Goal: Task Accomplishment & Management: Manage account settings

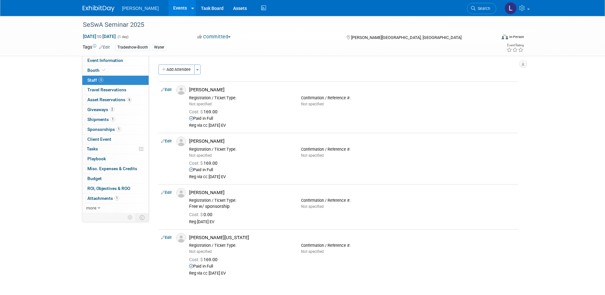
click at [168, 6] on link "Events" at bounding box center [179, 8] width 23 height 16
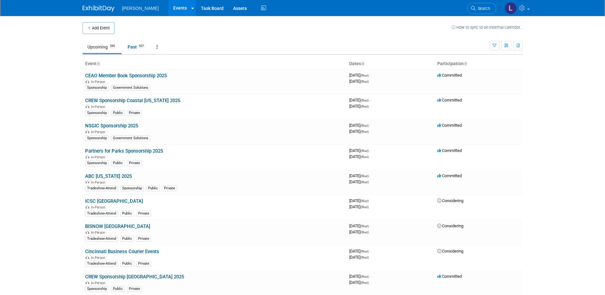
scroll to position [3684, 0]
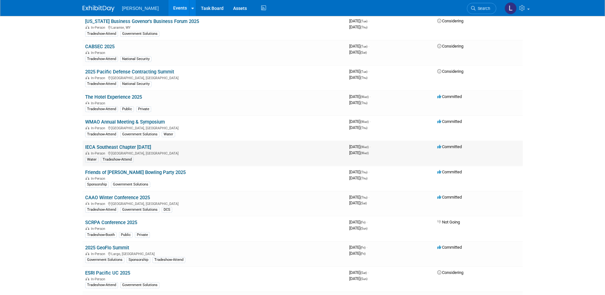
click at [129, 147] on link "IECA Southeast Chapter Field Day 2025" at bounding box center [118, 147] width 66 height 6
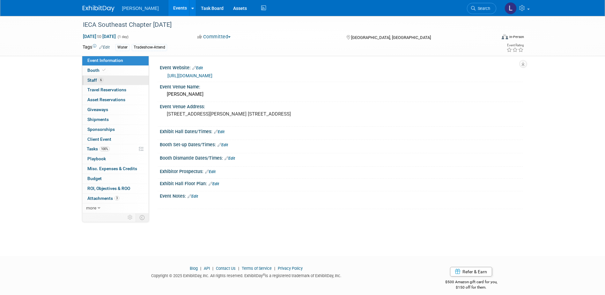
click at [107, 81] on link "6 Staff 6" at bounding box center [115, 81] width 66 height 10
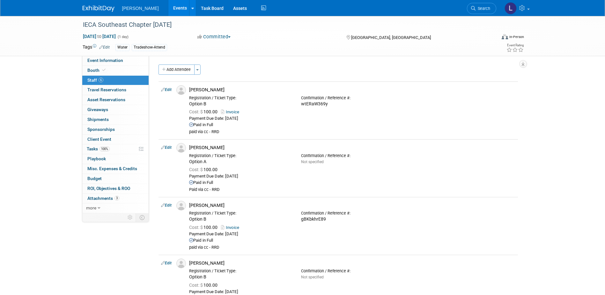
click at [173, 68] on button "Add Attendee" at bounding box center [177, 69] width 36 height 10
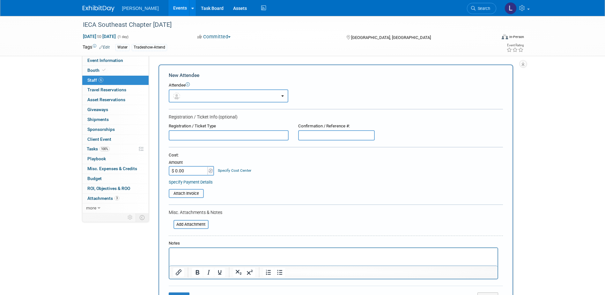
click at [188, 94] on button "button" at bounding box center [229, 95] width 120 height 13
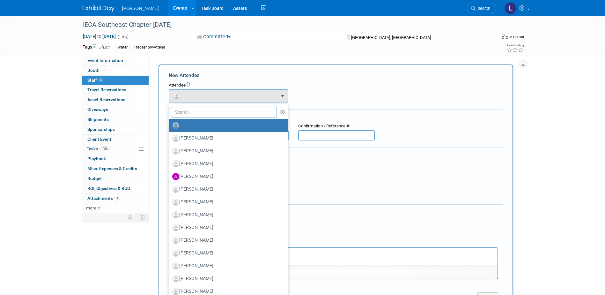
click at [191, 108] on input "text" at bounding box center [224, 112] width 107 height 11
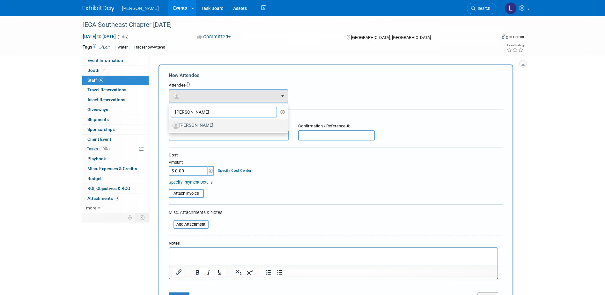
type input "holbrook"
click at [242, 124] on label "[PERSON_NAME]" at bounding box center [226, 125] width 109 height 10
click at [170, 124] on input "[PERSON_NAME]" at bounding box center [168, 124] width 4 height 4
select select "1e8dbdde-f8aa-4620-aea9-6fa23c8e5f08"
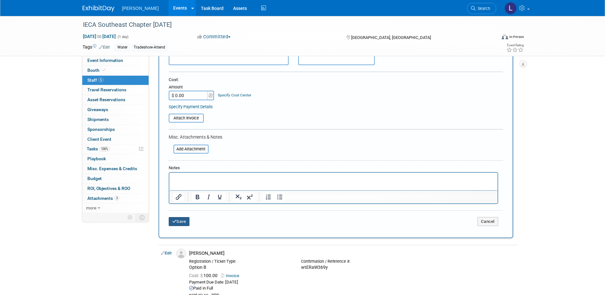
click at [186, 219] on button "Save" at bounding box center [179, 221] width 21 height 9
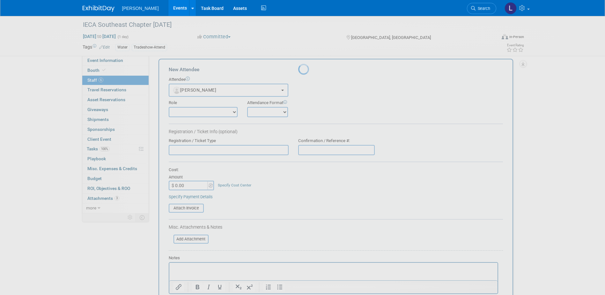
scroll to position [96, 0]
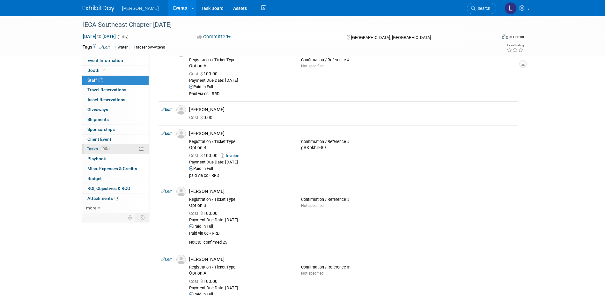
click at [110, 146] on span "Tasks 100%" at bounding box center [98, 148] width 23 height 5
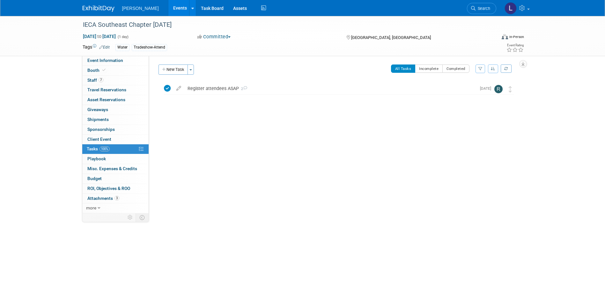
click at [170, 68] on button "New Task" at bounding box center [173, 69] width 29 height 10
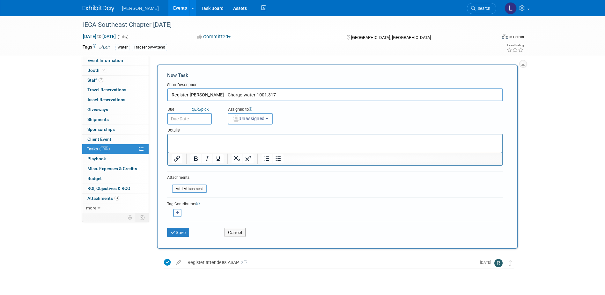
type input "Register Flint Holbrook - Charge water 1001.317"
click at [187, 122] on input "text" at bounding box center [189, 118] width 45 height 11
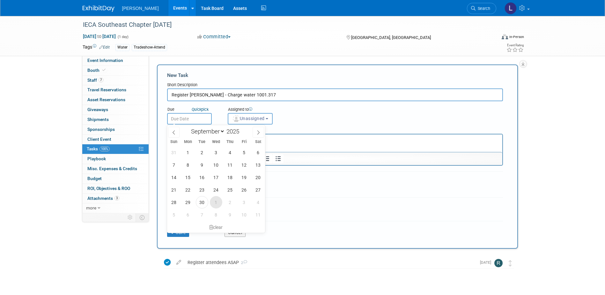
drag, startPoint x: 214, startPoint y: 202, endPoint x: 219, endPoint y: 191, distance: 12.1
click at [214, 202] on span "1" at bounding box center [216, 202] width 12 height 12
type input "Oct 1, 2025"
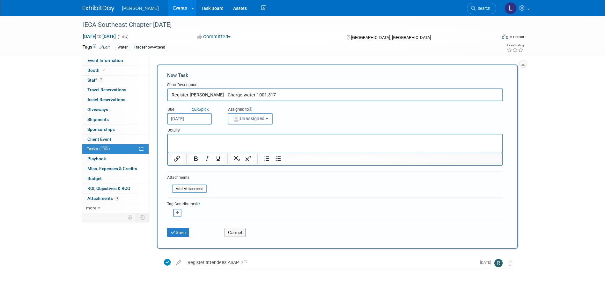
click at [246, 120] on span "Unassigned" at bounding box center [248, 118] width 33 height 5
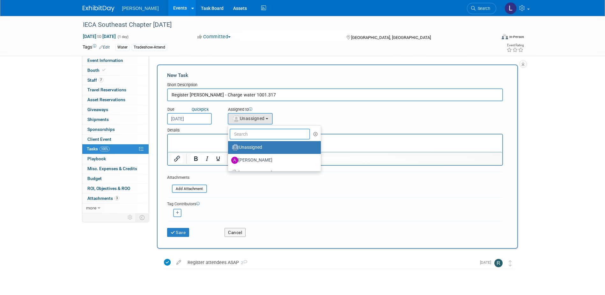
click at [243, 134] on input "text" at bounding box center [270, 134] width 81 height 11
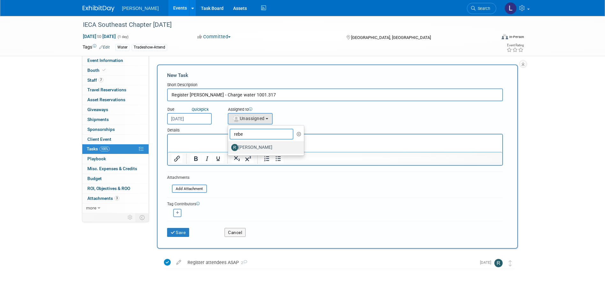
type input "rebe"
click at [245, 148] on label "[PERSON_NAME]" at bounding box center [264, 147] width 67 height 10
click at [229, 148] on input "[PERSON_NAME]" at bounding box center [227, 146] width 4 height 4
select select "844a177d-a181-44ff-a72a-5731d68e4351"
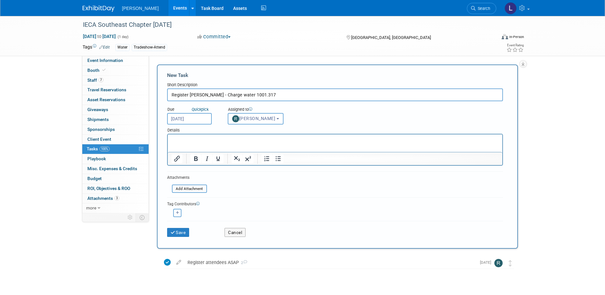
click at [177, 212] on icon "button" at bounding box center [177, 213] width 3 height 4
select select
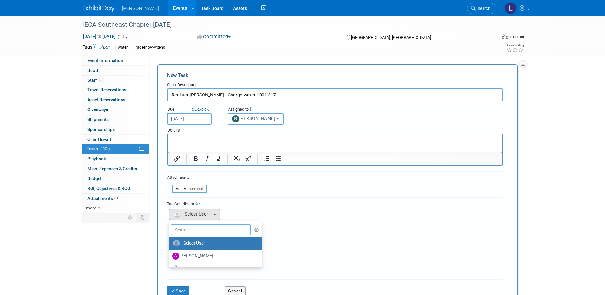
click at [181, 230] on input "text" at bounding box center [211, 229] width 81 height 11
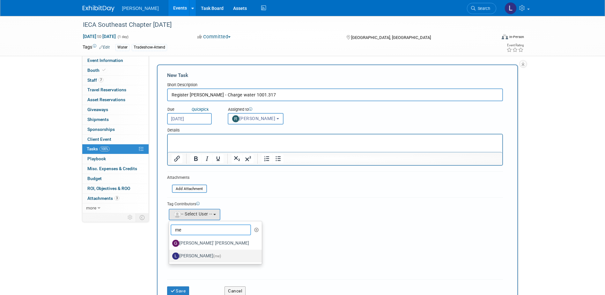
type input "me"
click at [194, 256] on label "Lindsey Wolanczyk (me)" at bounding box center [213, 256] width 83 height 10
click at [170, 256] on input "Lindsey Wolanczyk (me)" at bounding box center [168, 255] width 4 height 4
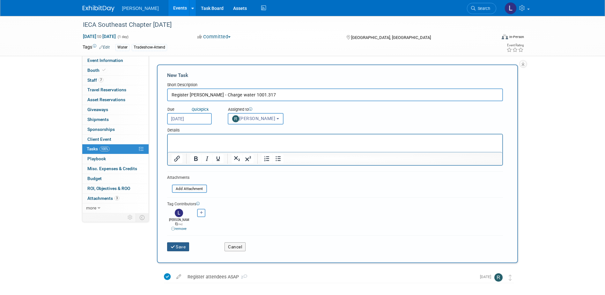
click at [178, 242] on button "Save" at bounding box center [178, 246] width 22 height 9
